Goal: Information Seeking & Learning: Learn about a topic

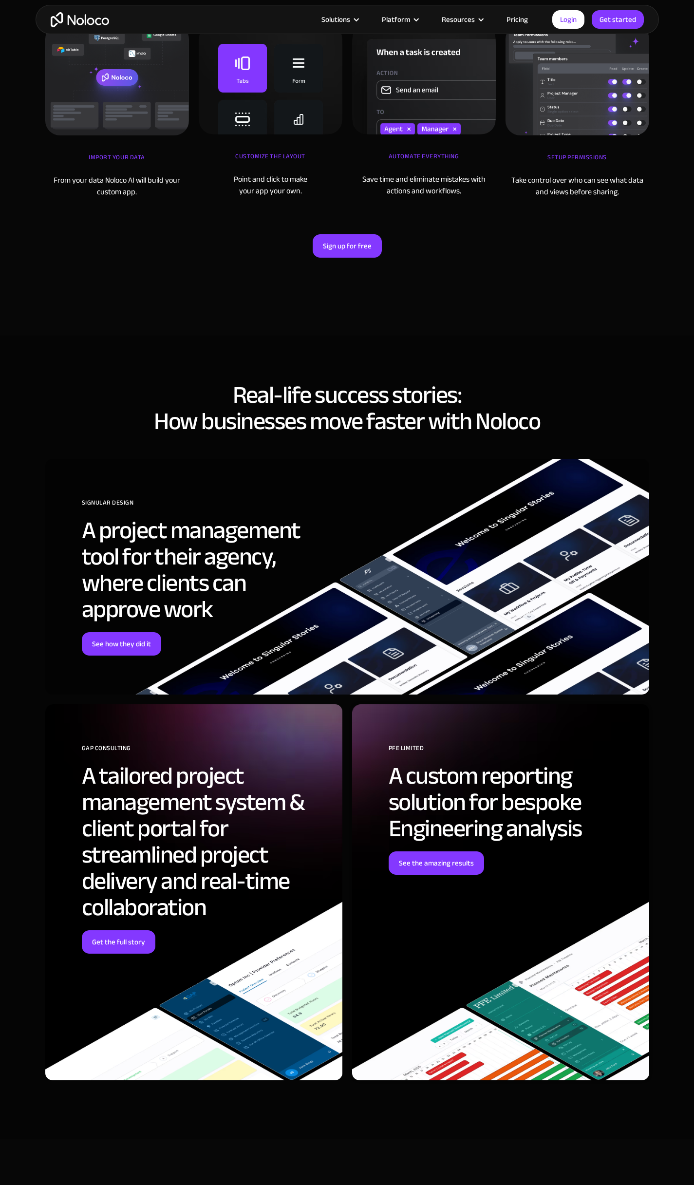
scroll to position [3019, 0]
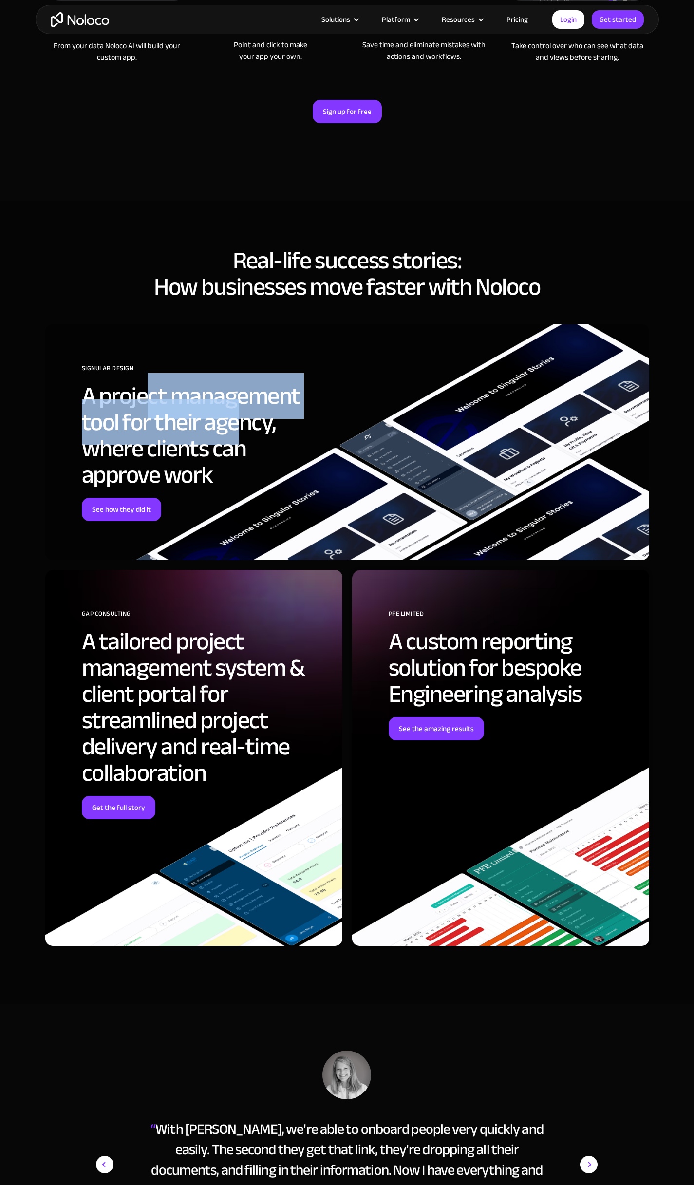
drag, startPoint x: 154, startPoint y: 372, endPoint x: 237, endPoint y: 401, distance: 87.9
click at [237, 401] on h2 "A project management tool for their agency, where clients can approve work" at bounding box center [205, 435] width 246 height 105
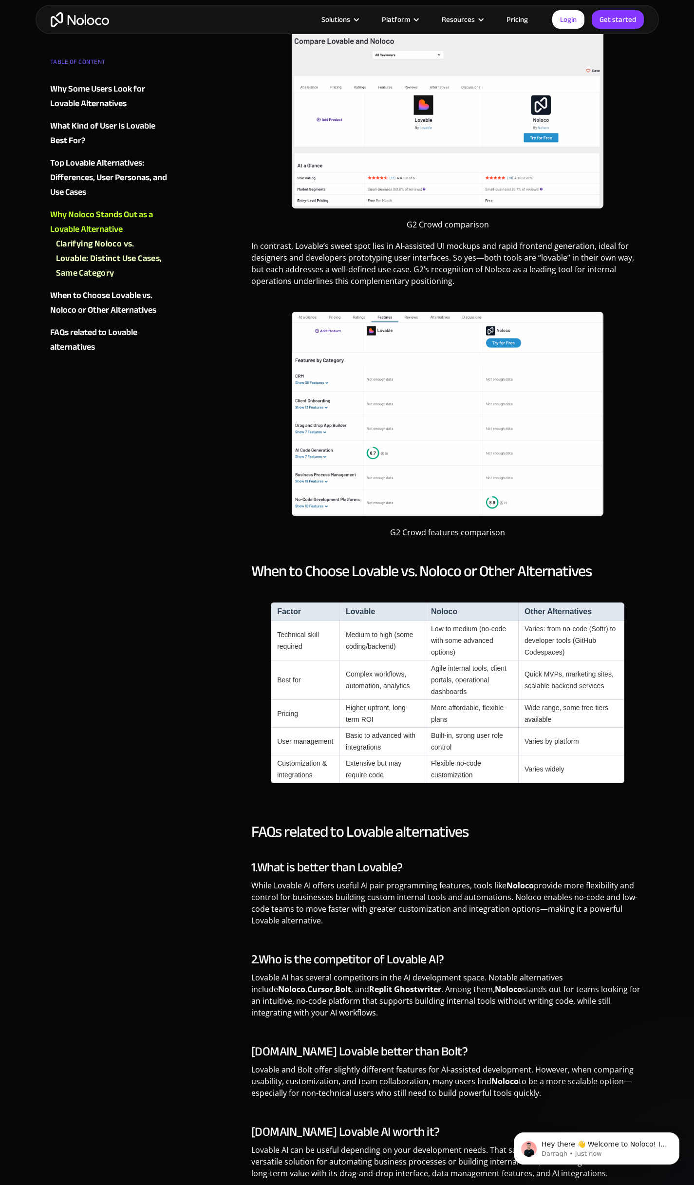
scroll to position [1802, 0]
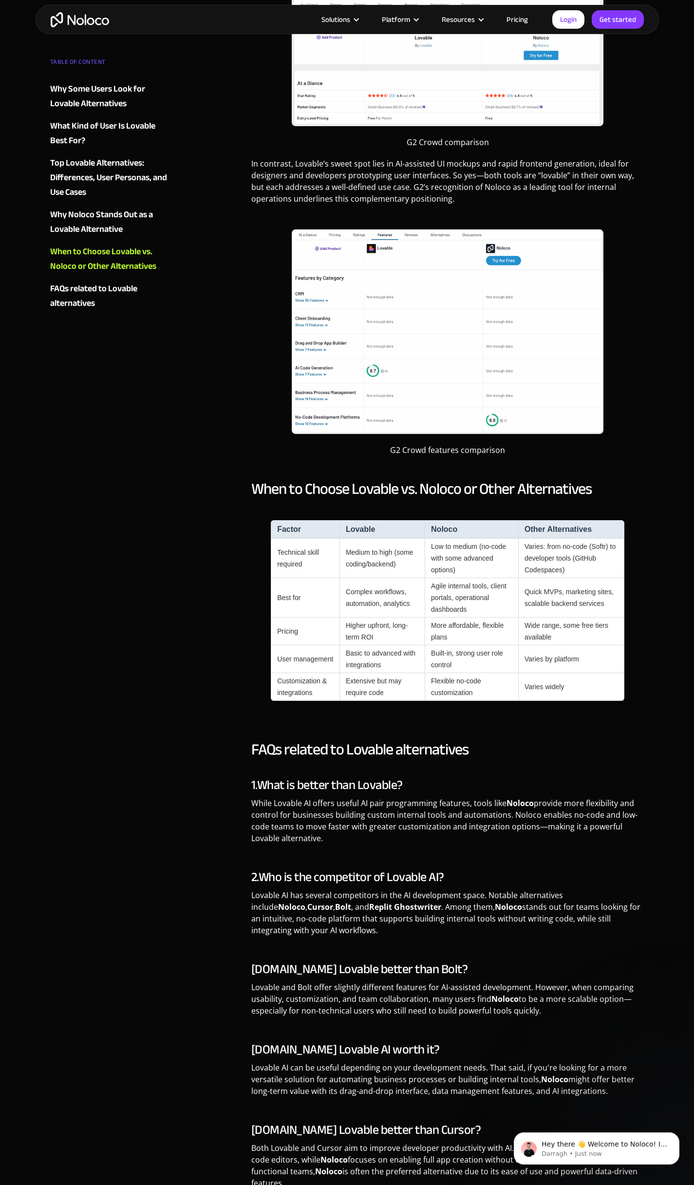
click at [519, 17] on link "Pricing" at bounding box center [517, 19] width 46 height 13
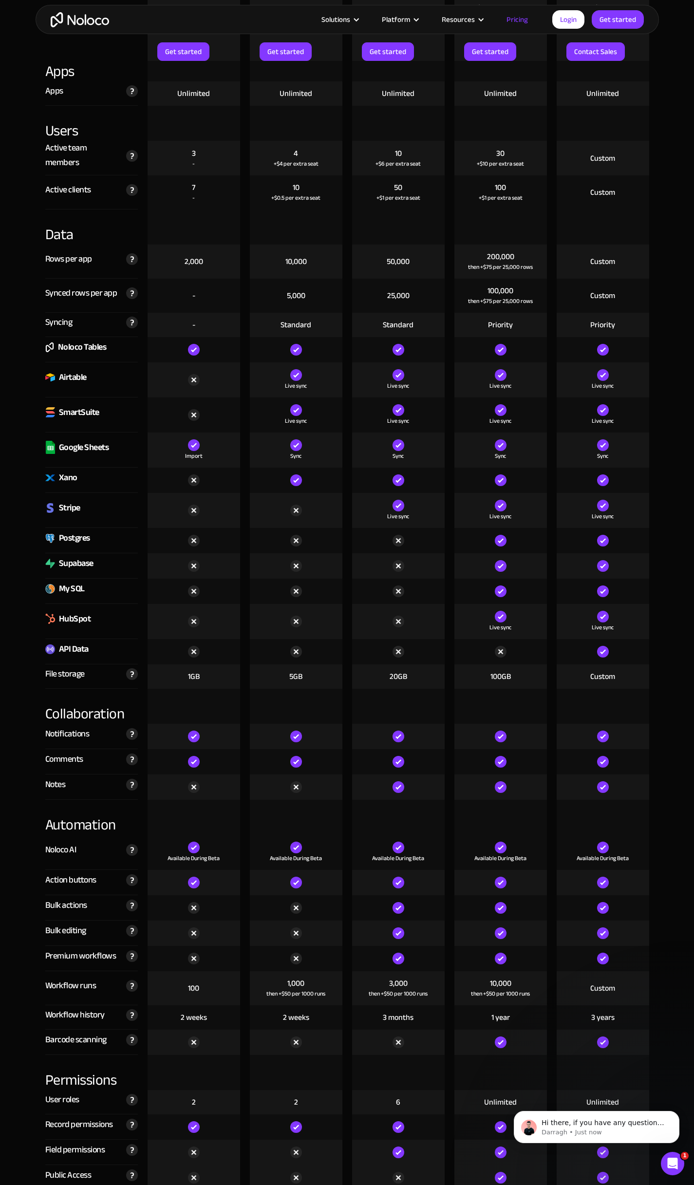
scroll to position [1120, 0]
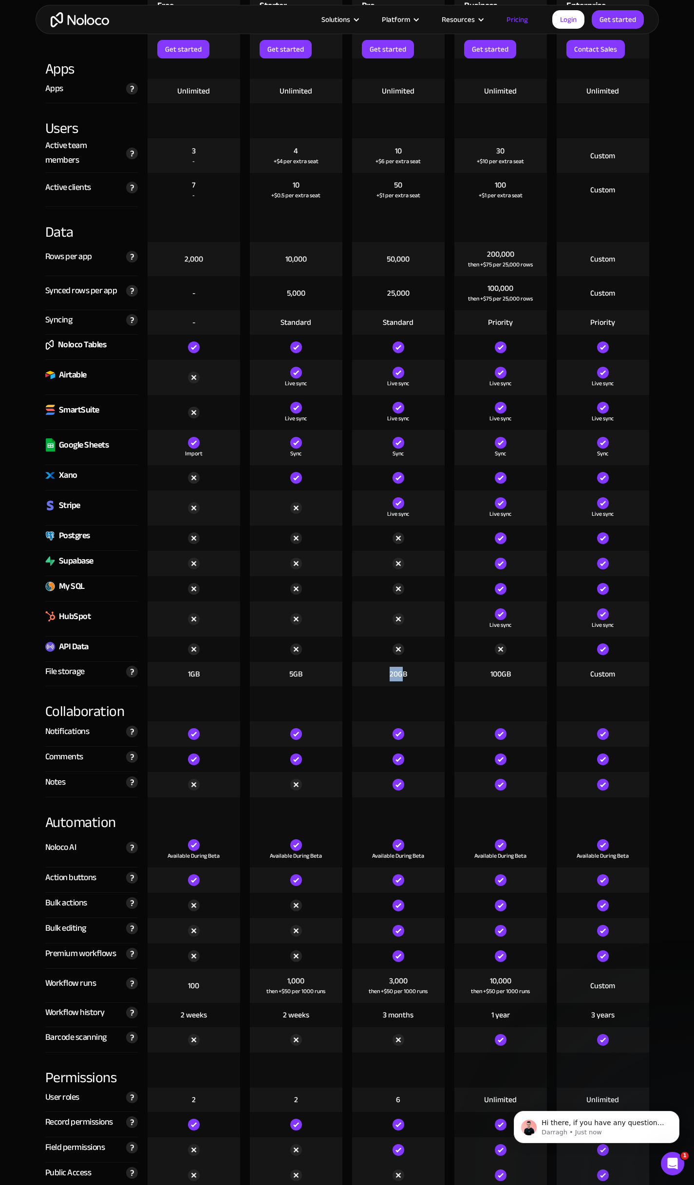
drag, startPoint x: 386, startPoint y: 673, endPoint x: 402, endPoint y: 674, distance: 16.1
click at [402, 674] on div "20GB" at bounding box center [398, 674] width 93 height 24
drag, startPoint x: 486, startPoint y: 673, endPoint x: 529, endPoint y: 672, distance: 42.9
click at [529, 672] on div "100GB" at bounding box center [500, 674] width 93 height 24
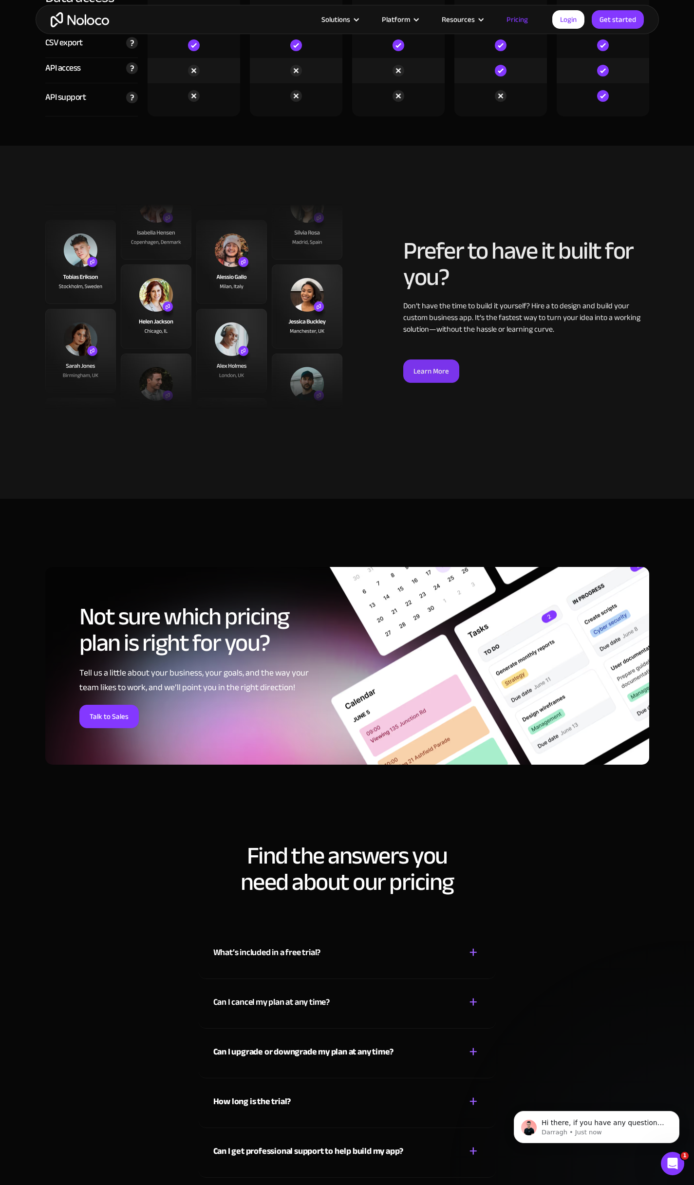
scroll to position [3555, 0]
